Goal: Task Accomplishment & Management: Use online tool/utility

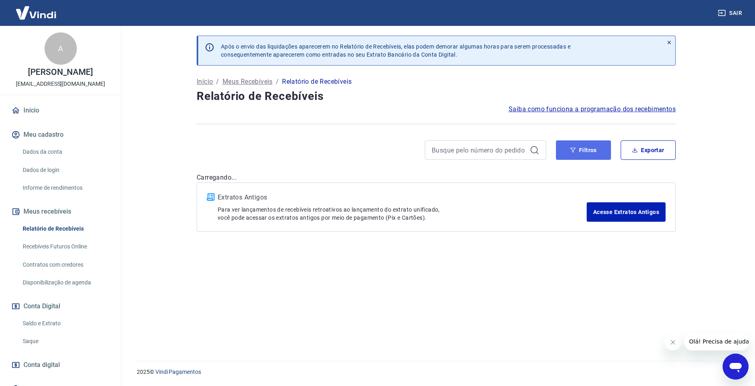
click at [594, 152] on button "Filtros" at bounding box center [583, 149] width 55 height 19
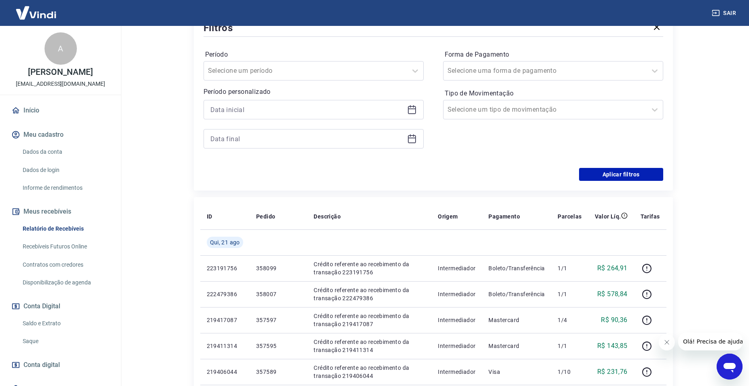
scroll to position [162, 0]
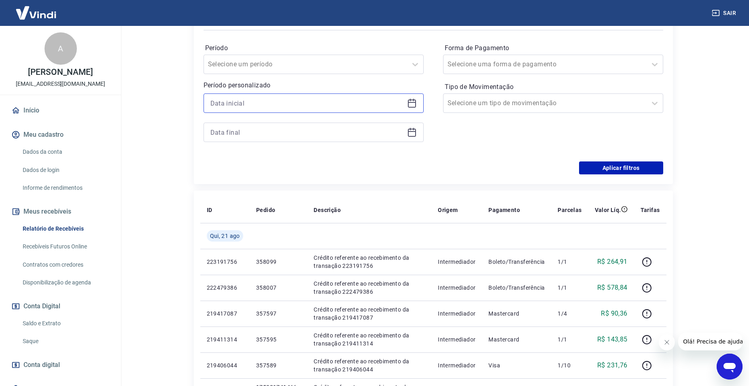
click at [301, 102] on input at bounding box center [306, 103] width 193 height 12
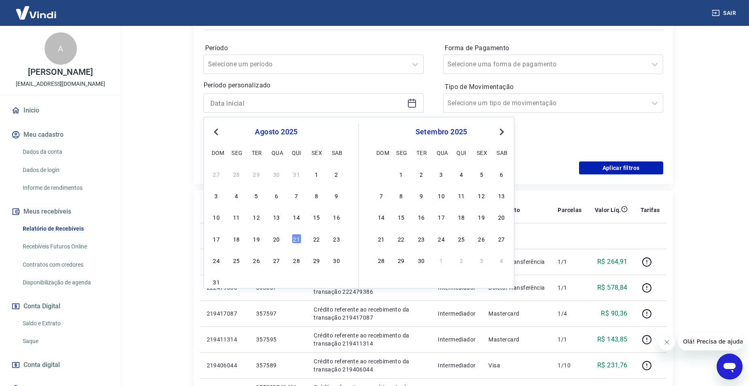
click at [283, 239] on div "17 18 19 20 21 22 23" at bounding box center [276, 239] width 132 height 12
click at [281, 239] on div "20" at bounding box center [277, 239] width 10 height 10
type input "[DATE]"
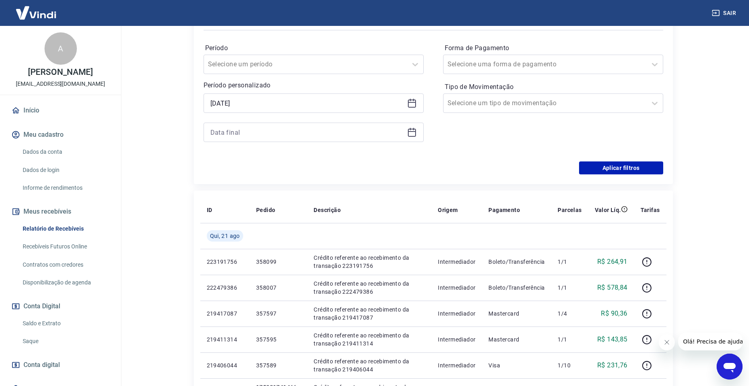
click at [240, 139] on div at bounding box center [314, 132] width 220 height 19
click at [244, 136] on input at bounding box center [306, 132] width 193 height 12
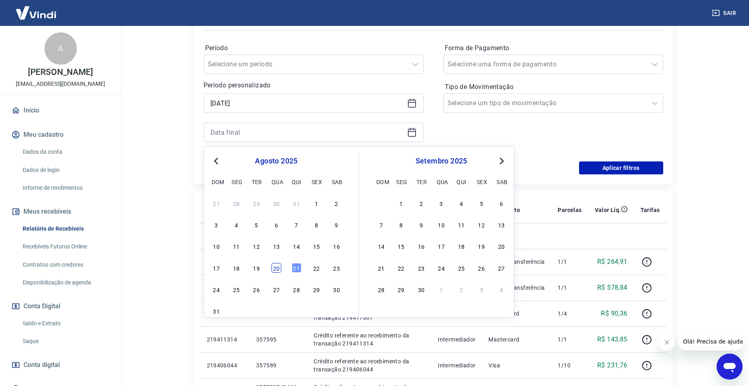
click at [278, 265] on div "20" at bounding box center [277, 268] width 10 height 10
type input "[DATE]"
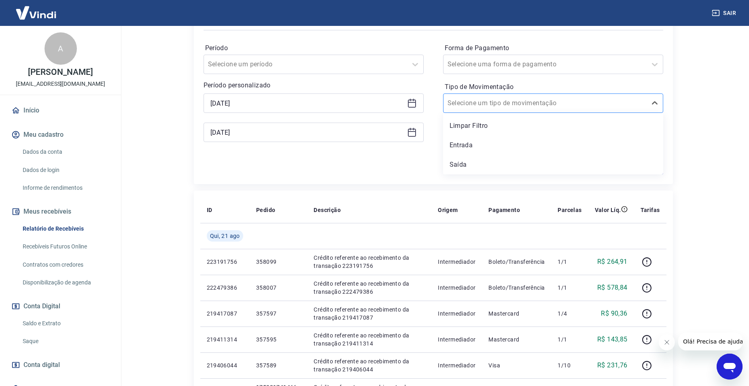
click at [476, 104] on input "Tipo de Movimentação" at bounding box center [489, 103] width 82 height 10
click at [476, 157] on div "Saída" at bounding box center [553, 165] width 220 height 16
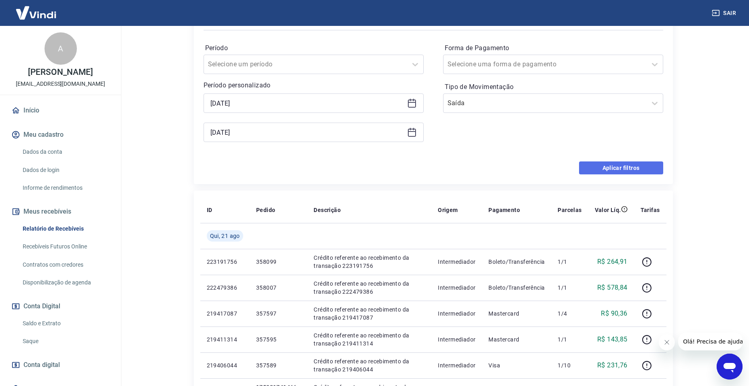
click at [611, 172] on button "Aplicar filtros" at bounding box center [621, 167] width 84 height 13
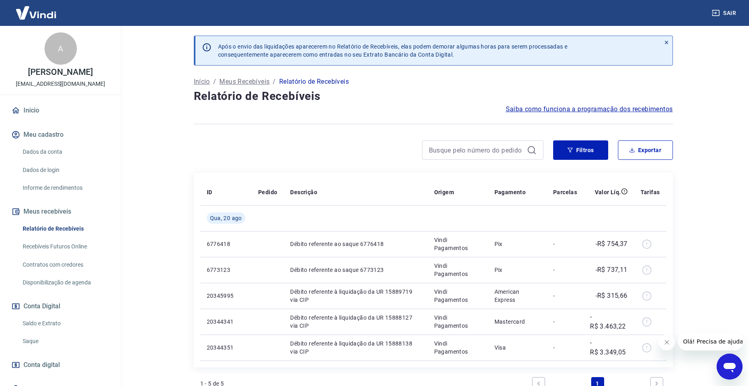
click at [640, 139] on div "Após o envio das liquidações aparecerem no Relatório de Recebíveis, elas podem …" at bounding box center [433, 242] width 498 height 433
click at [641, 148] on button "Exportar" at bounding box center [645, 149] width 55 height 19
type input "[DATE]"
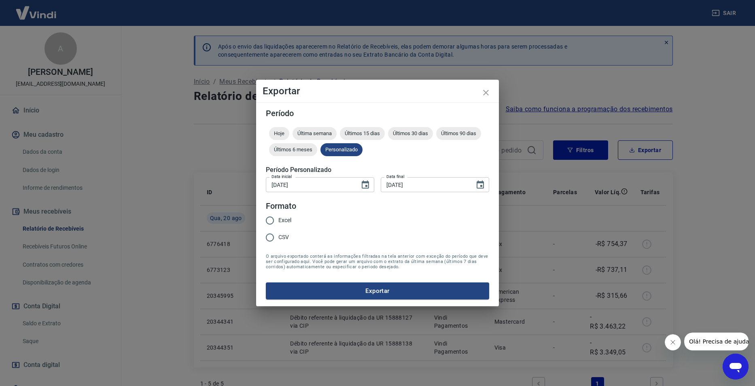
click at [291, 219] on span "Excel" at bounding box center [284, 220] width 13 height 8
click at [278, 219] on input "Excel" at bounding box center [269, 220] width 17 height 17
radio input "true"
click at [379, 289] on button "Exportar" at bounding box center [377, 290] width 223 height 17
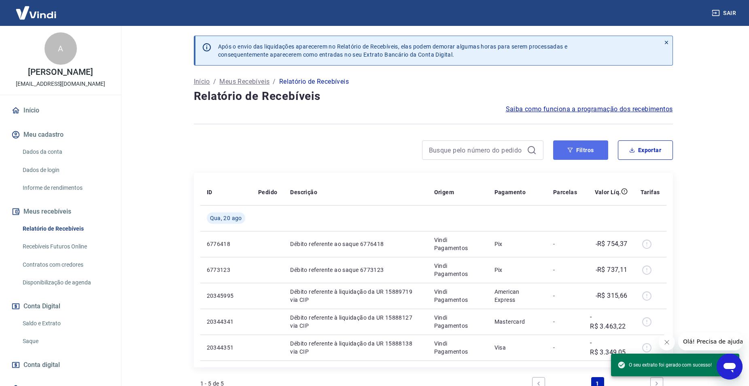
click at [578, 148] on button "Filtros" at bounding box center [580, 149] width 55 height 19
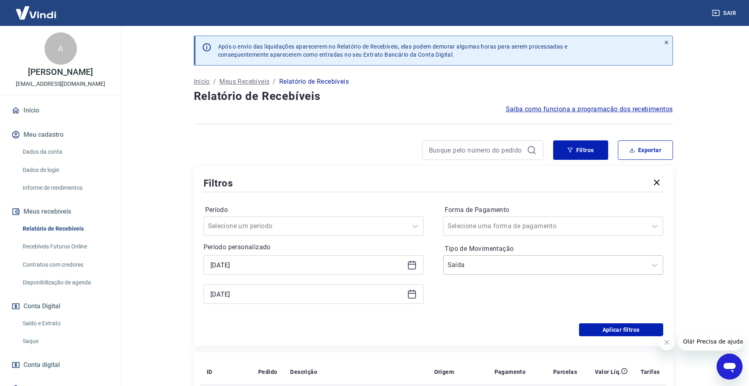
drag, startPoint x: 520, startPoint y: 269, endPoint x: 504, endPoint y: 274, distance: 17.0
click at [520, 269] on input "Tipo de Movimentação" at bounding box center [489, 265] width 82 height 10
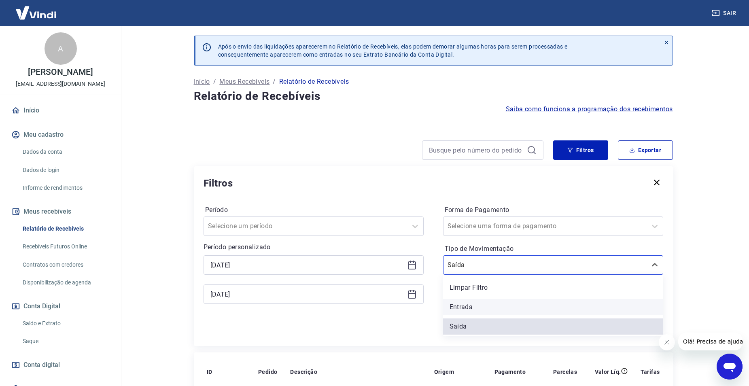
click at [469, 303] on div "Entrada" at bounding box center [553, 307] width 220 height 16
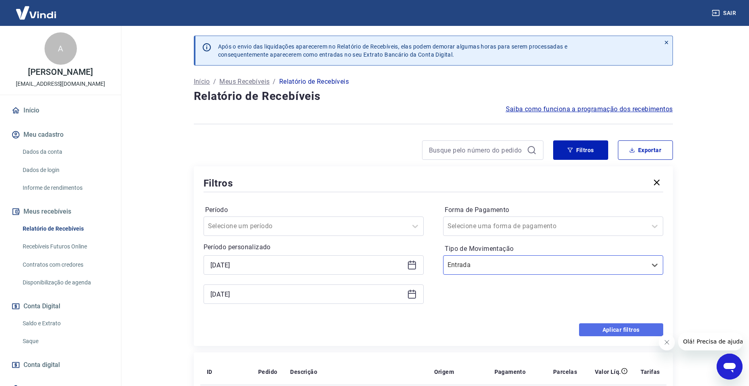
click at [595, 331] on button "Aplicar filtros" at bounding box center [621, 329] width 84 height 13
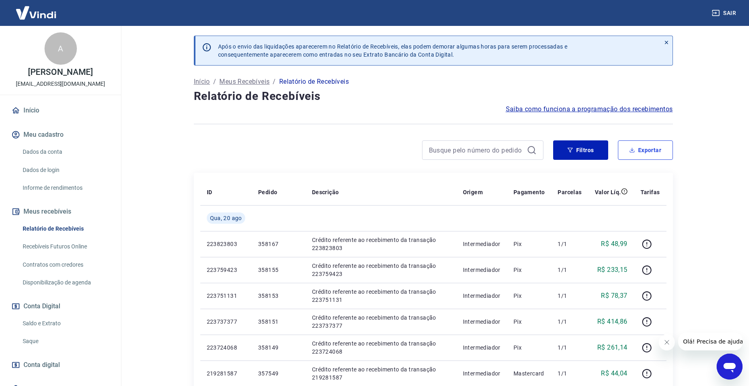
click at [647, 142] on button "Exportar" at bounding box center [645, 149] width 55 height 19
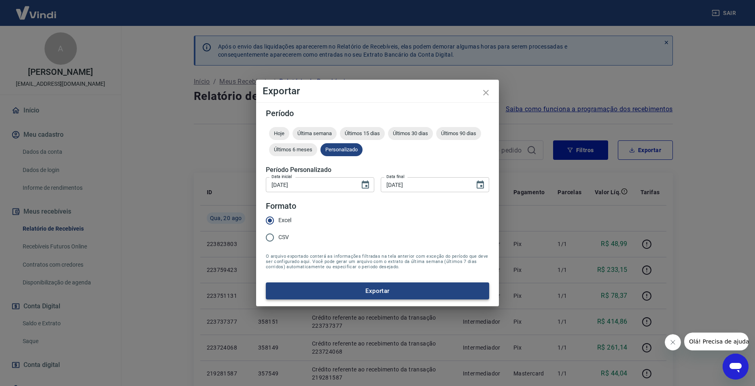
click at [355, 285] on button "Exportar" at bounding box center [377, 290] width 223 height 17
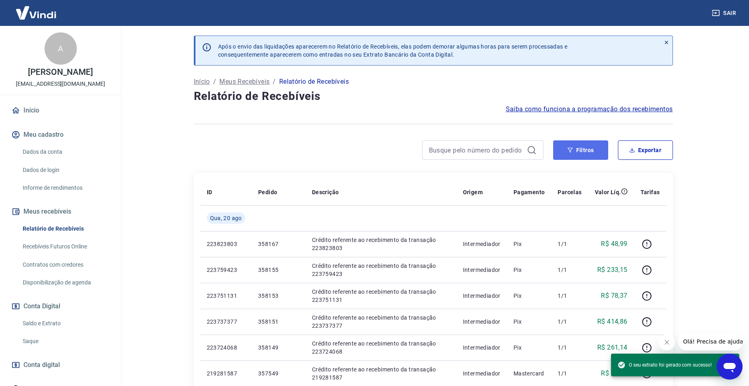
click at [575, 148] on button "Filtros" at bounding box center [580, 149] width 55 height 19
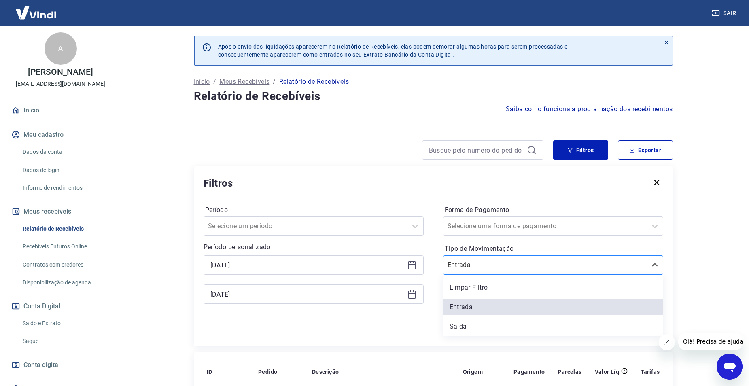
click at [477, 262] on input "Tipo de Movimentação" at bounding box center [489, 265] width 82 height 10
click at [461, 322] on div "Saída" at bounding box center [553, 326] width 220 height 16
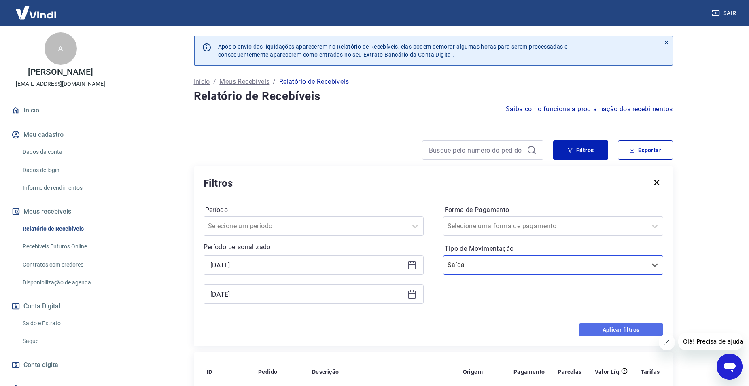
click at [599, 335] on button "Aplicar filtros" at bounding box center [621, 329] width 84 height 13
